Goal: Transaction & Acquisition: Subscribe to service/newsletter

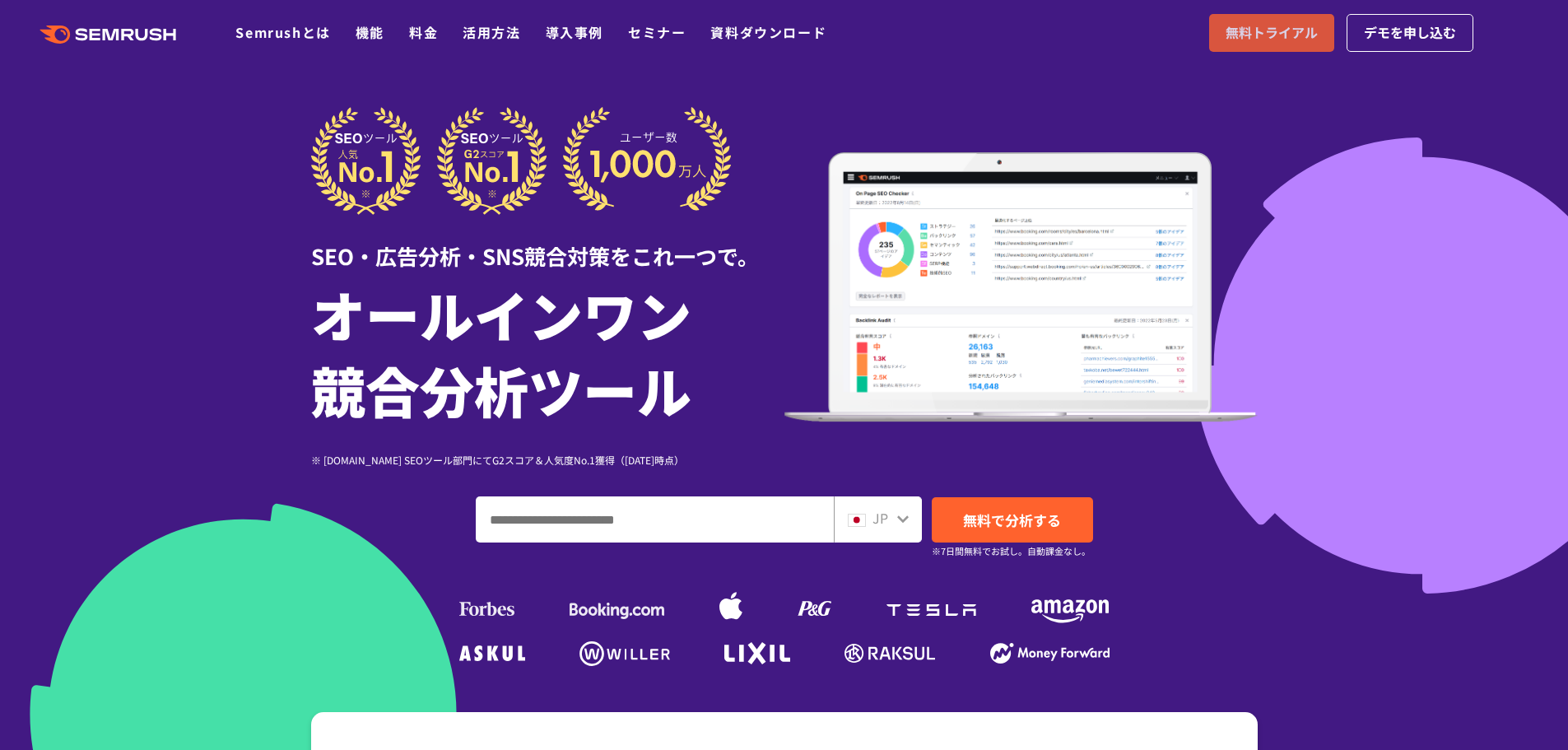
click at [1252, 31] on span "無料トライアル" at bounding box center [1272, 33] width 92 height 22
click at [1391, 35] on span "デモを申し込む" at bounding box center [1410, 33] width 92 height 22
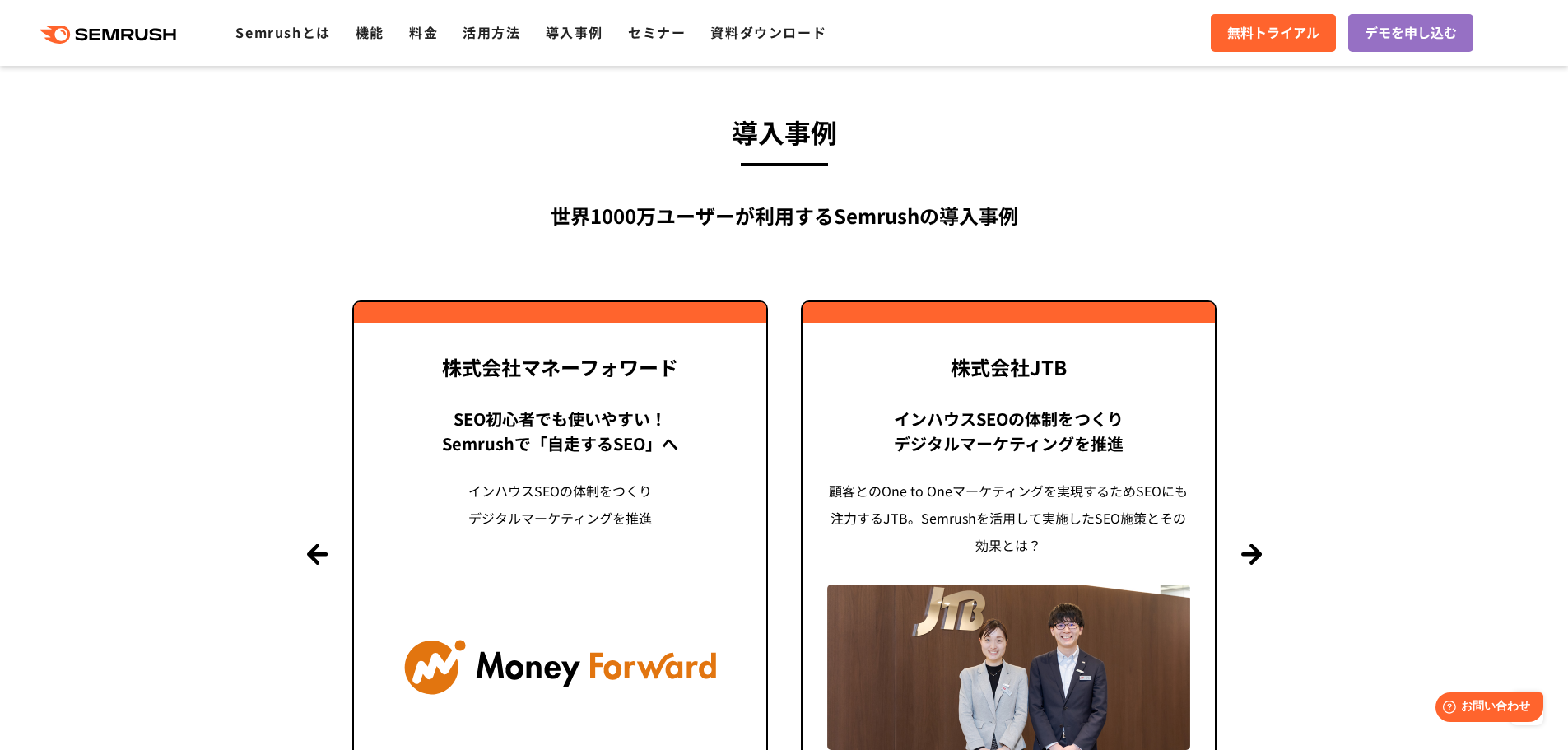
scroll to position [3953, 0]
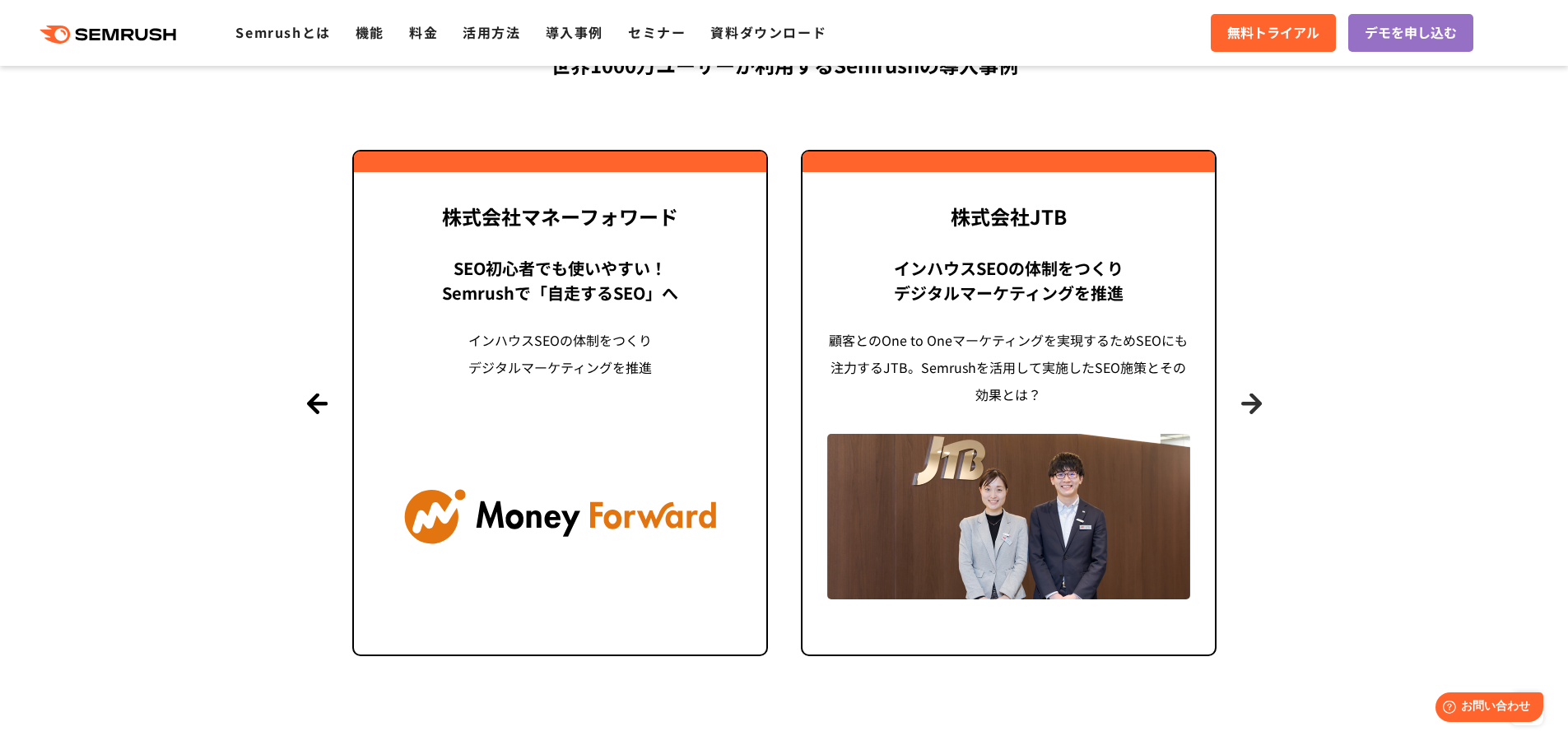
click at [1254, 405] on button "Next" at bounding box center [1252, 403] width 21 height 21
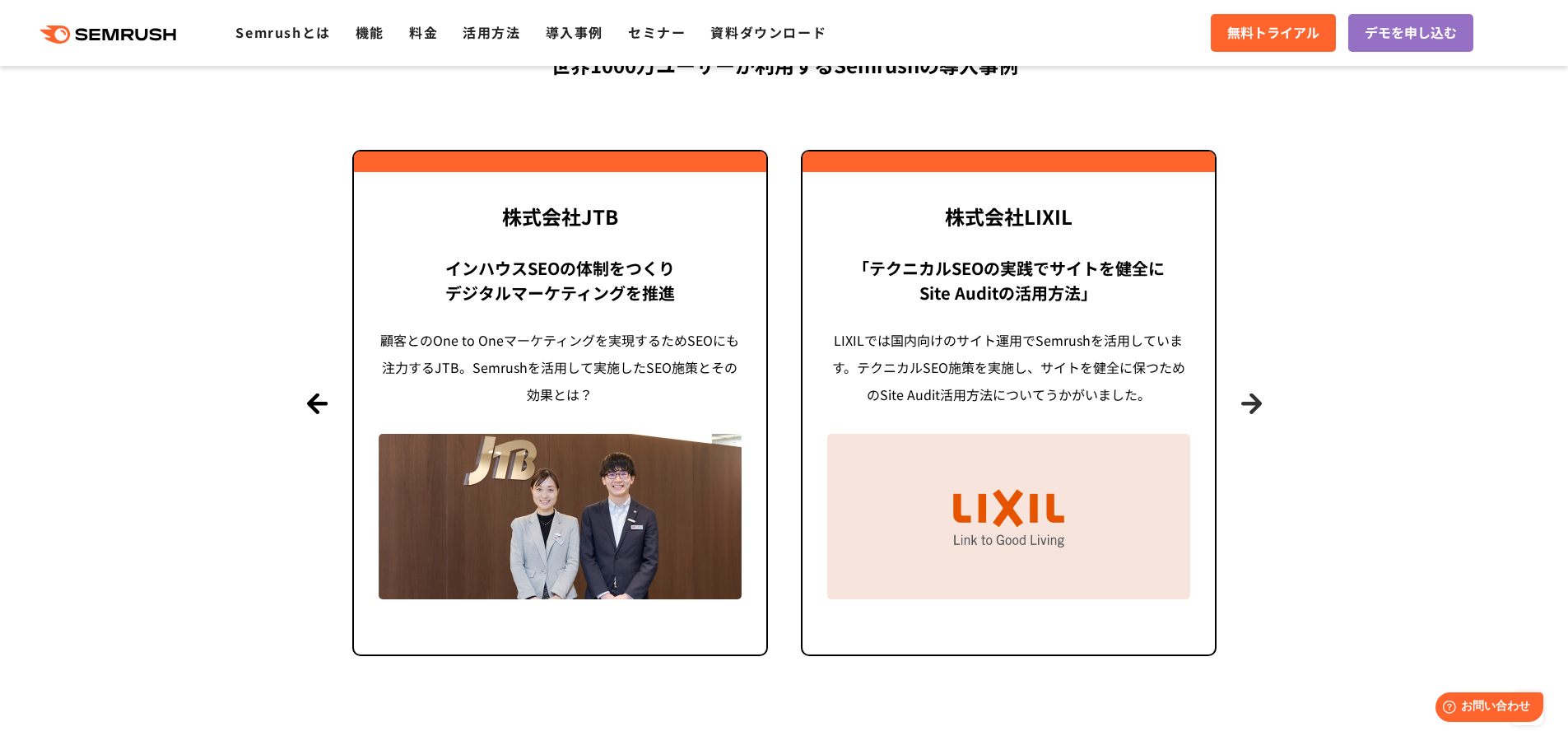
click at [1254, 405] on button "Next" at bounding box center [1252, 403] width 21 height 21
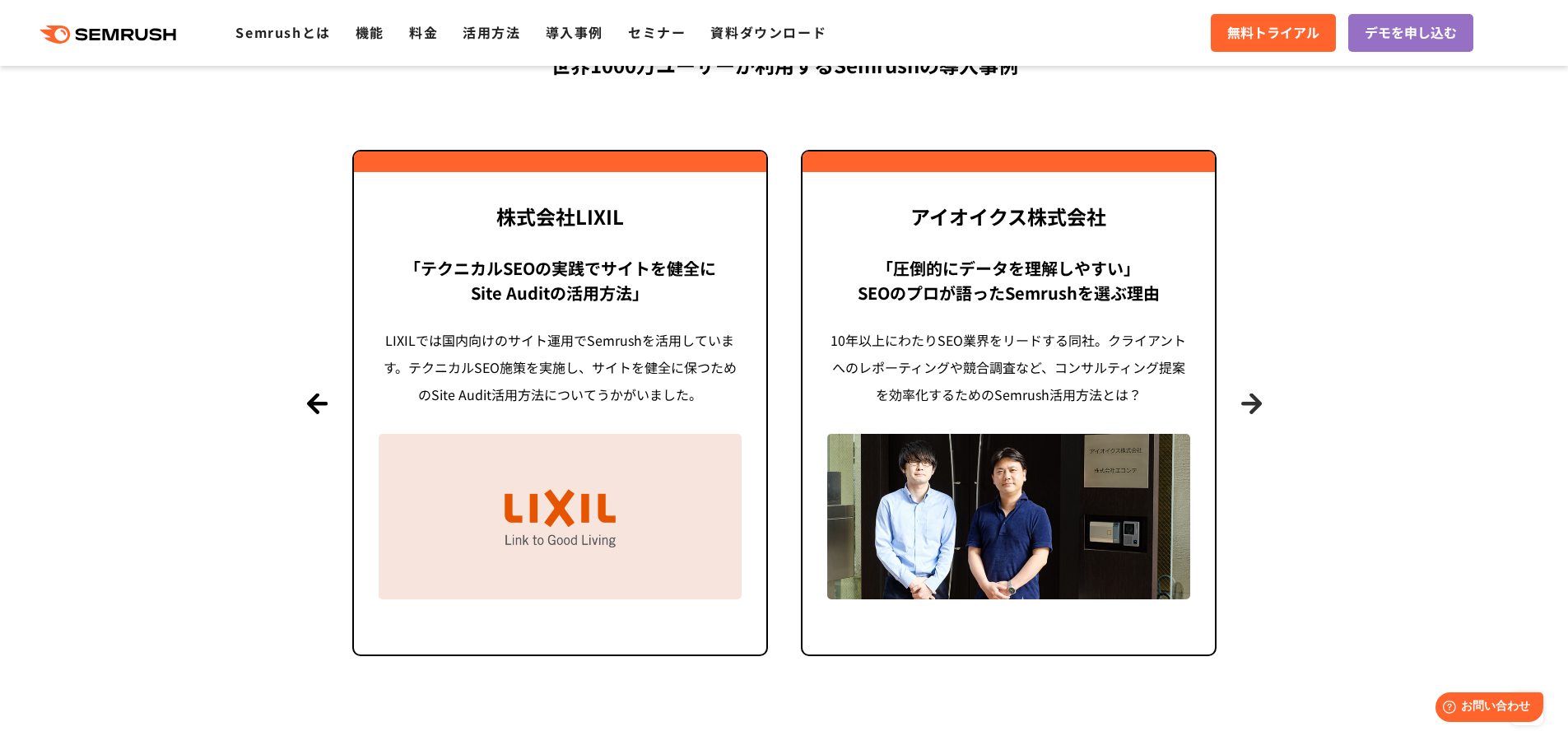
click at [1254, 405] on button "Next" at bounding box center [1252, 403] width 21 height 21
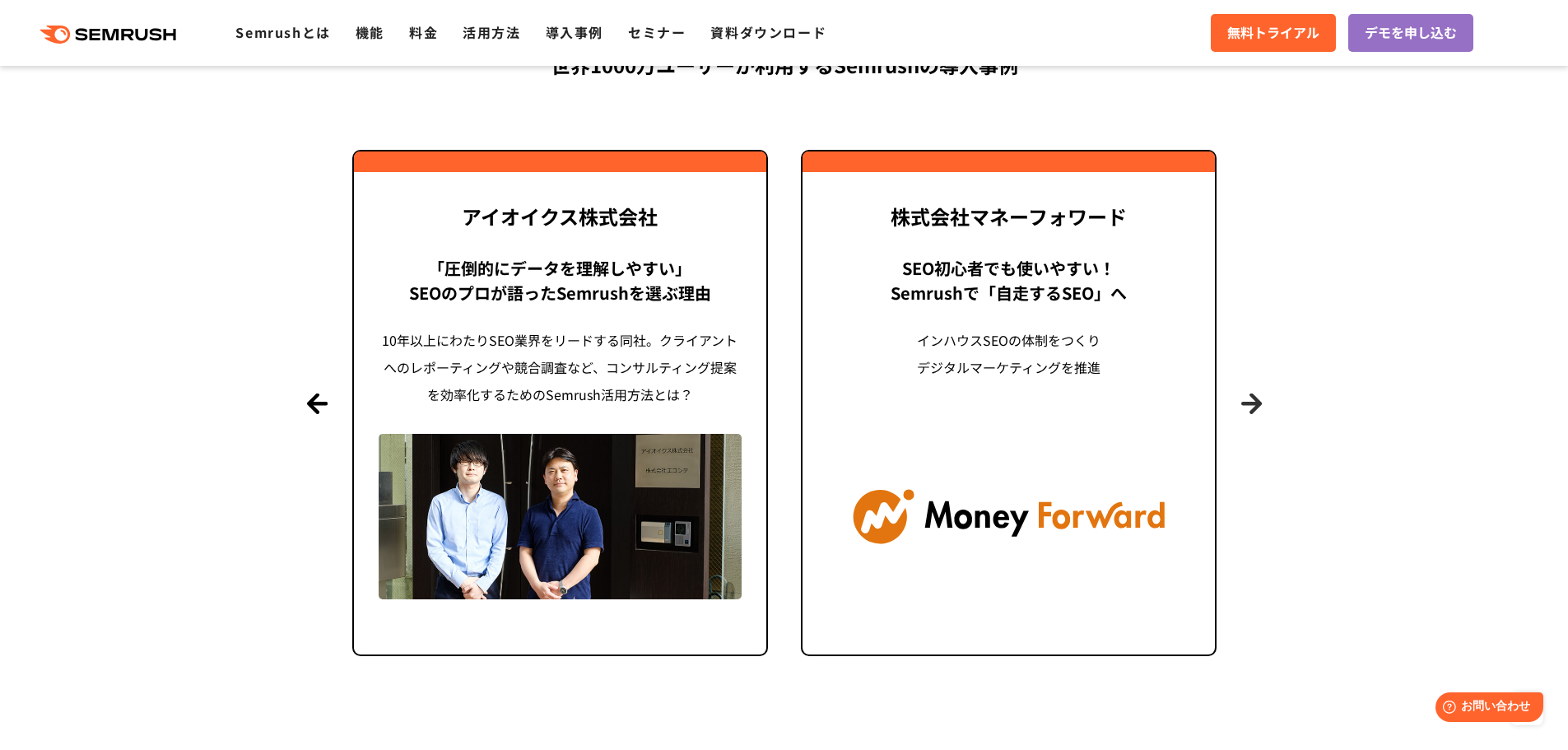
click at [1253, 405] on button "Next" at bounding box center [1252, 403] width 21 height 21
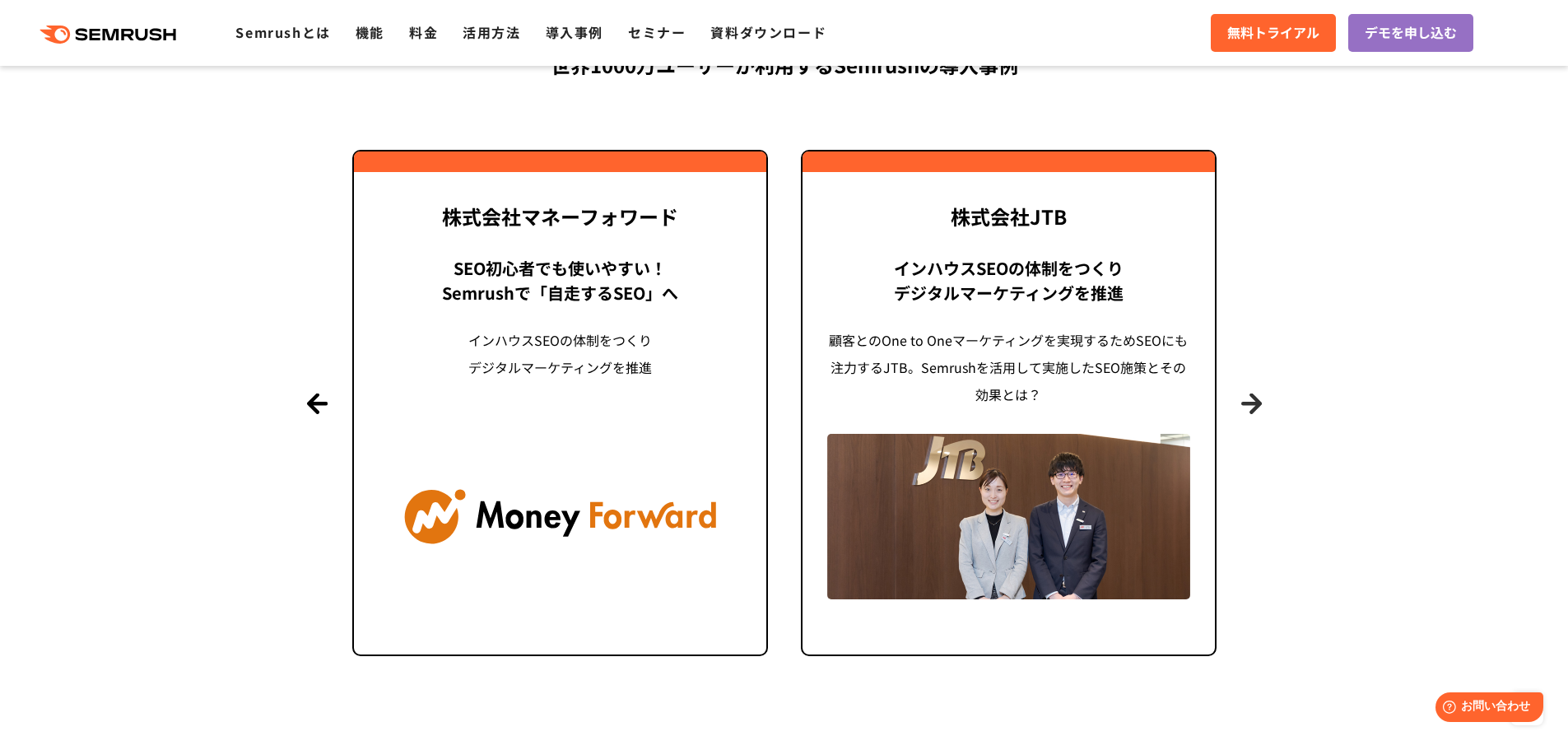
click at [1253, 405] on button "Next" at bounding box center [1252, 403] width 21 height 21
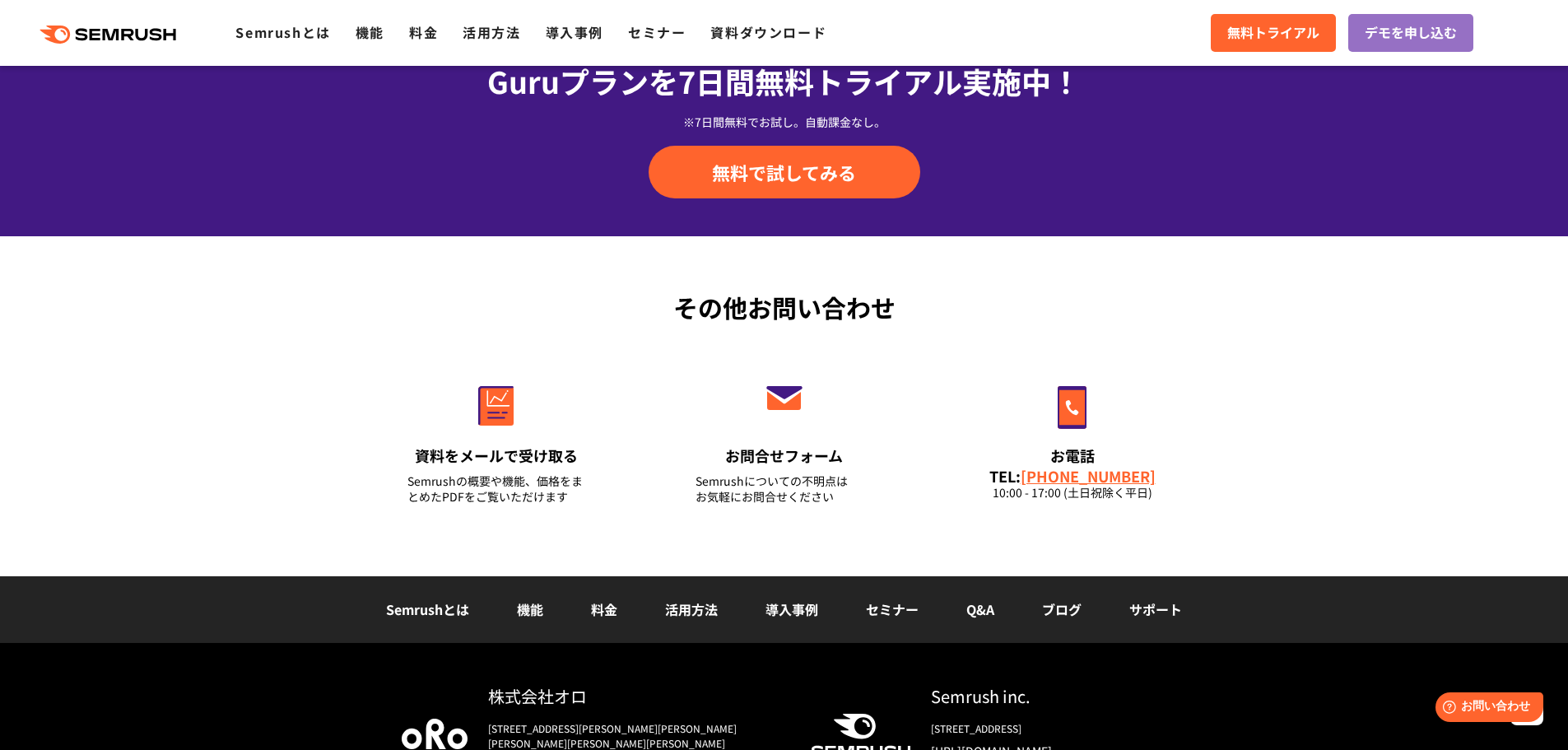
scroll to position [5763, 0]
